Goal: Navigation & Orientation: Find specific page/section

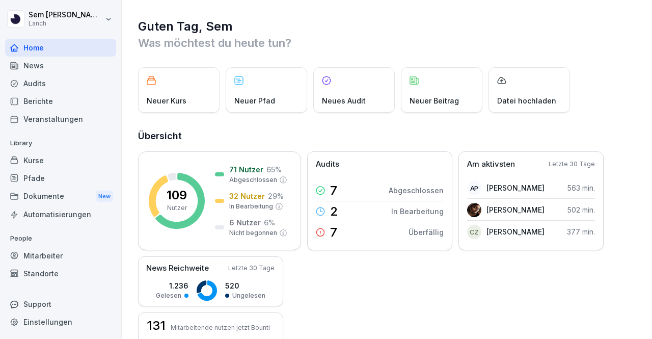
click at [86, 181] on div "Pfade" at bounding box center [60, 178] width 111 height 18
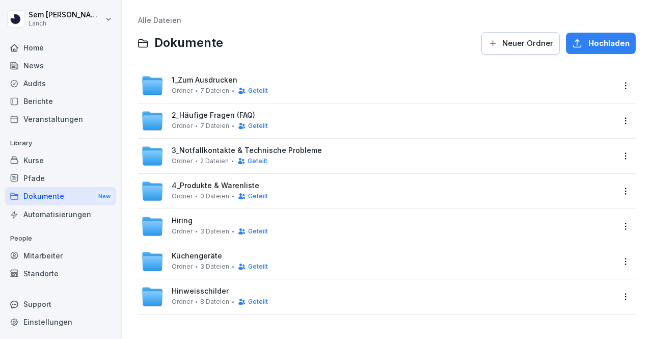
click at [69, 72] on div "News" at bounding box center [60, 66] width 111 height 18
